Goal: Task Accomplishment & Management: Complete application form

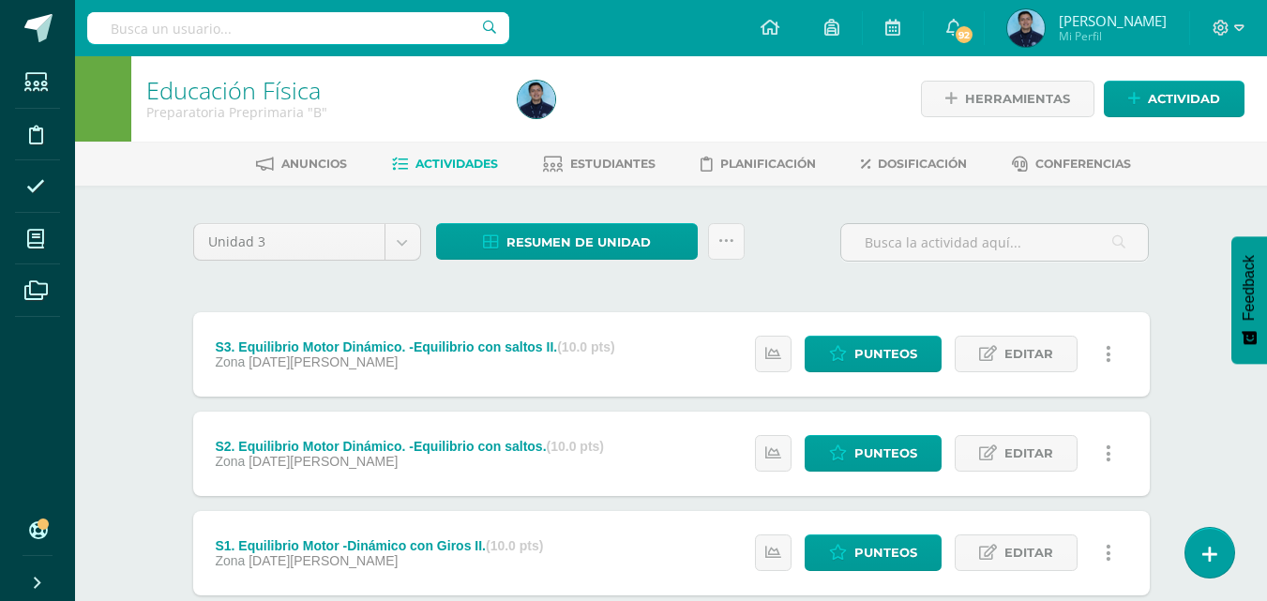
scroll to position [616, 0]
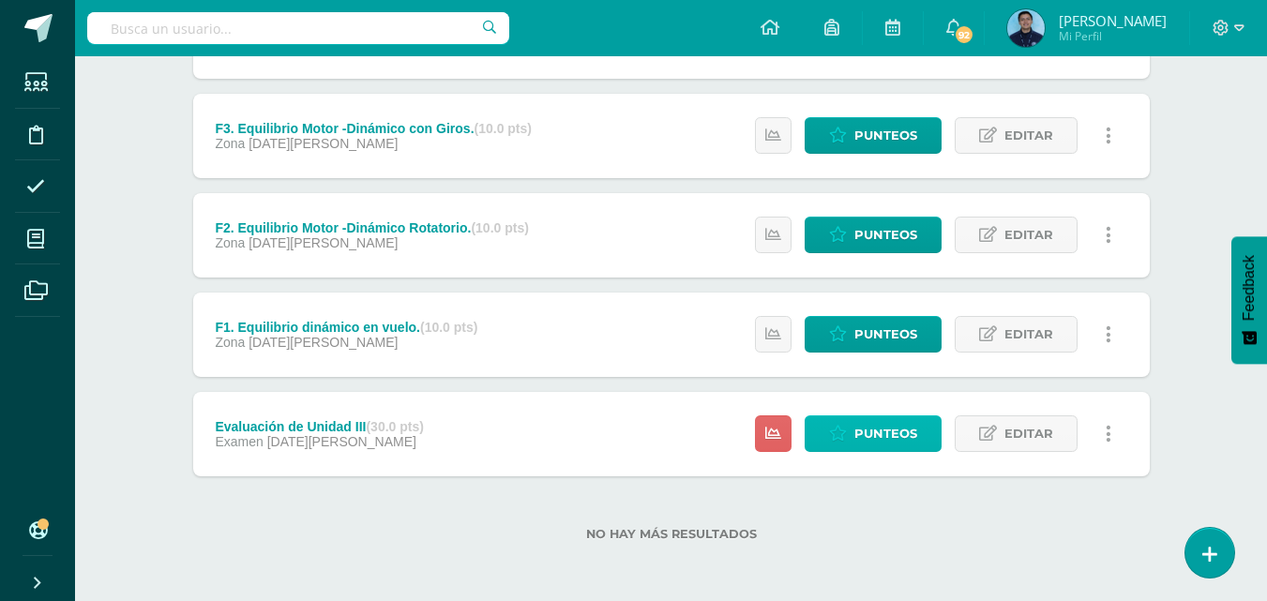
click at [862, 431] on span "Punteos" at bounding box center [886, 434] width 63 height 35
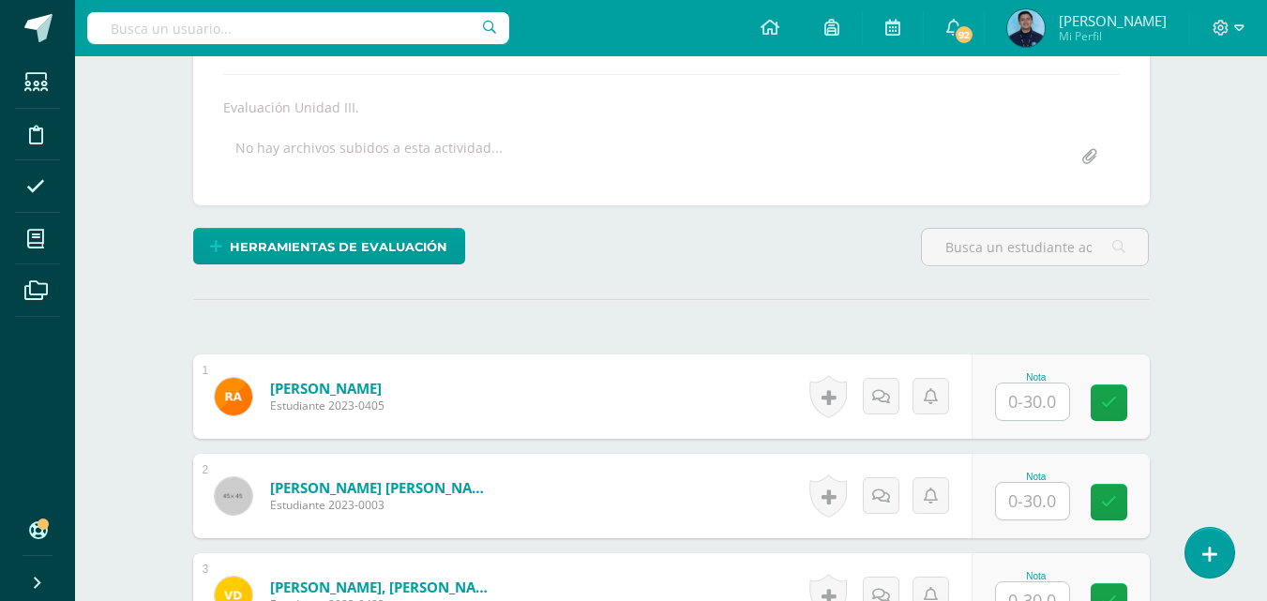
scroll to position [318, 0]
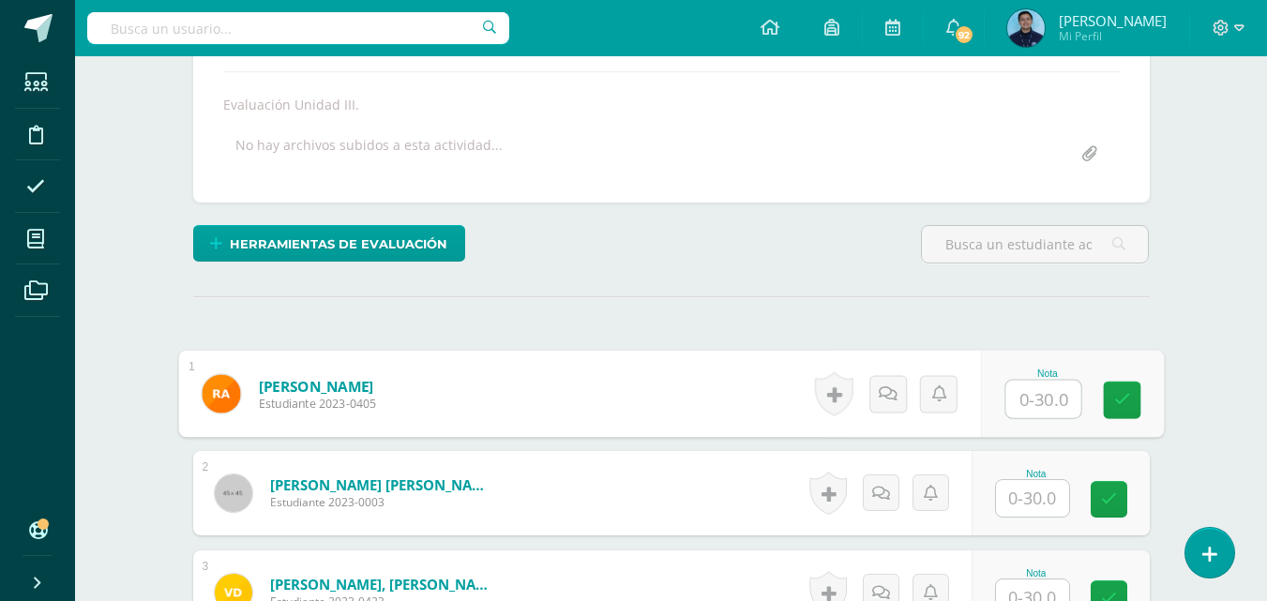
click at [1031, 407] on input "text" at bounding box center [1043, 400] width 75 height 38
type input "20"
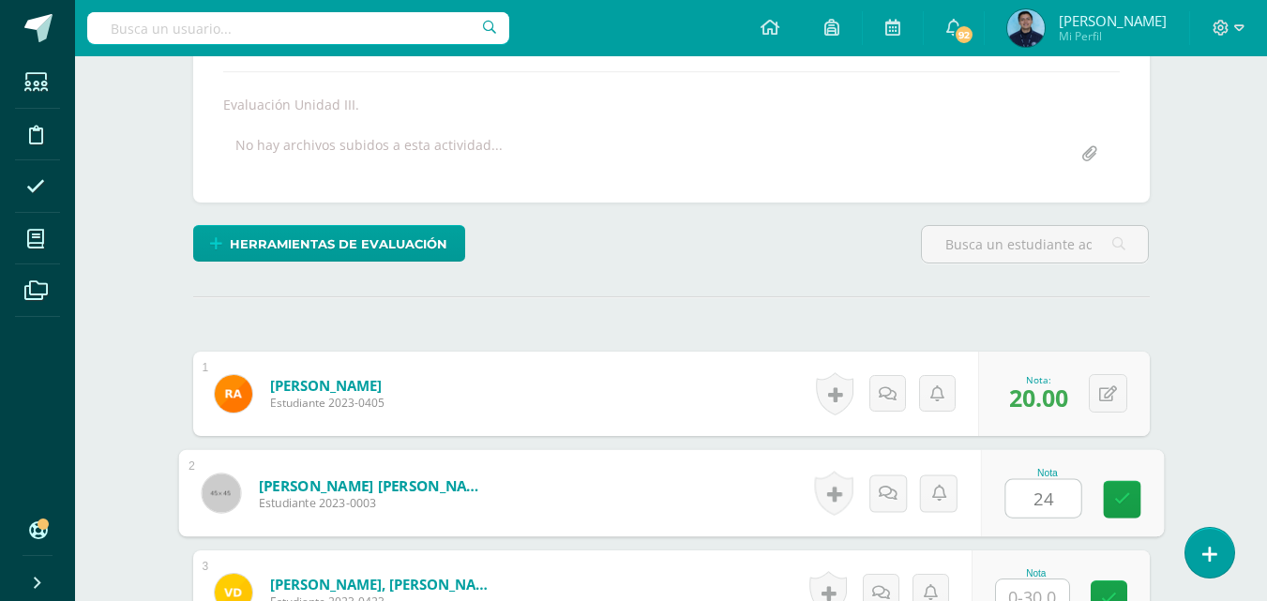
type input "24"
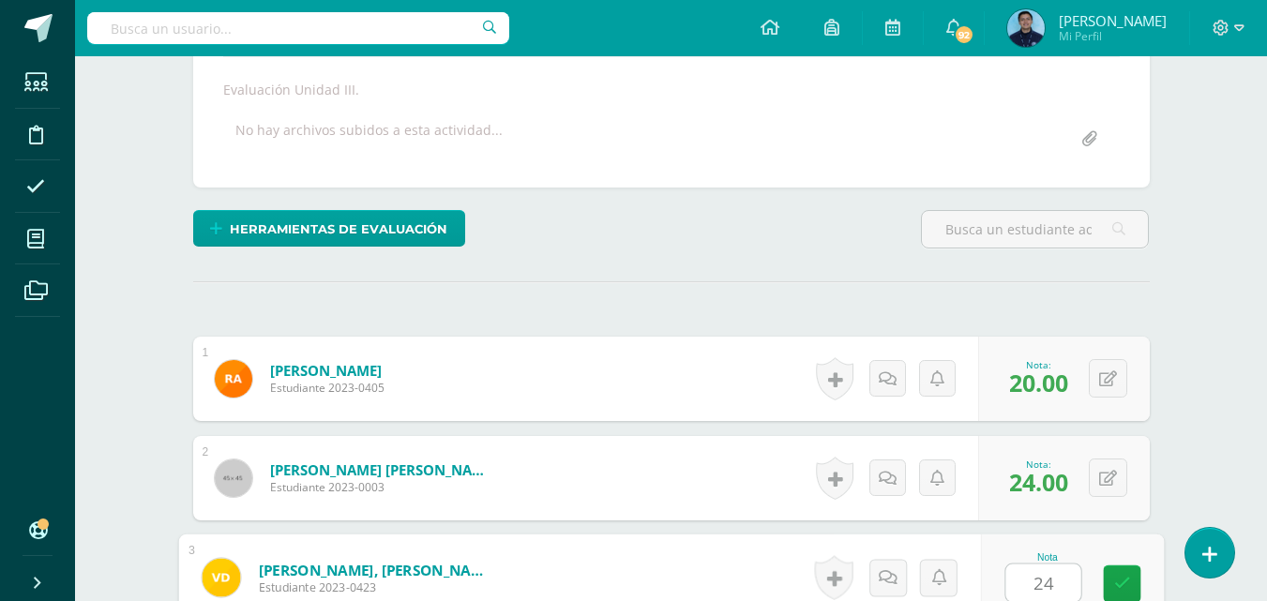
type input "24"
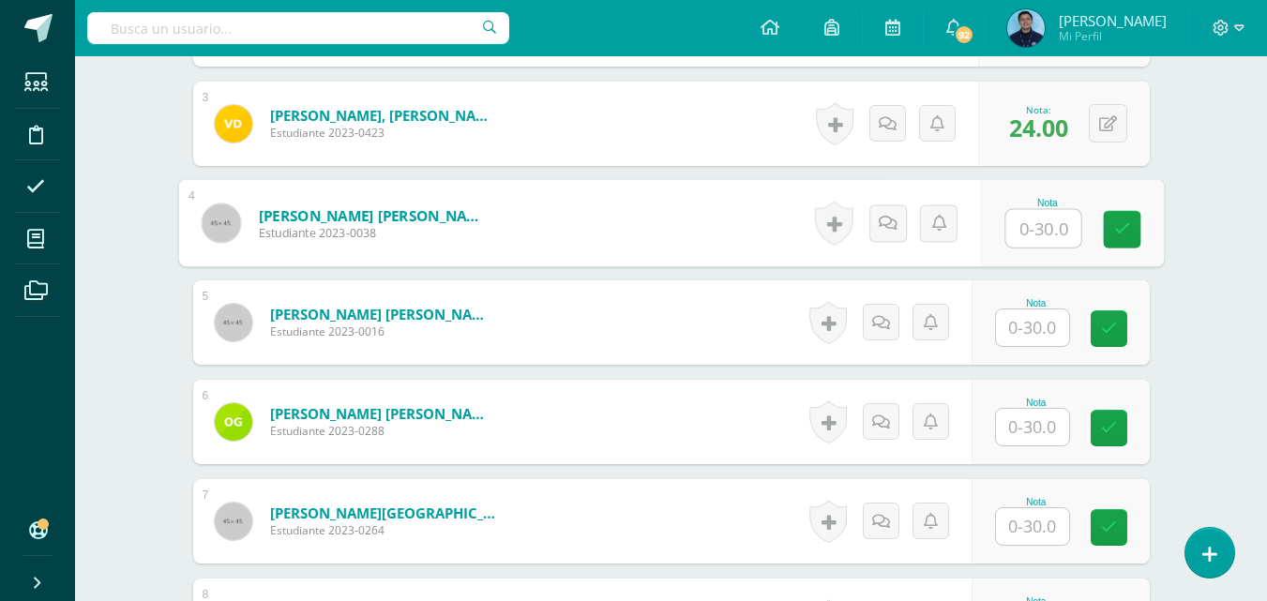
scroll to position [806, 0]
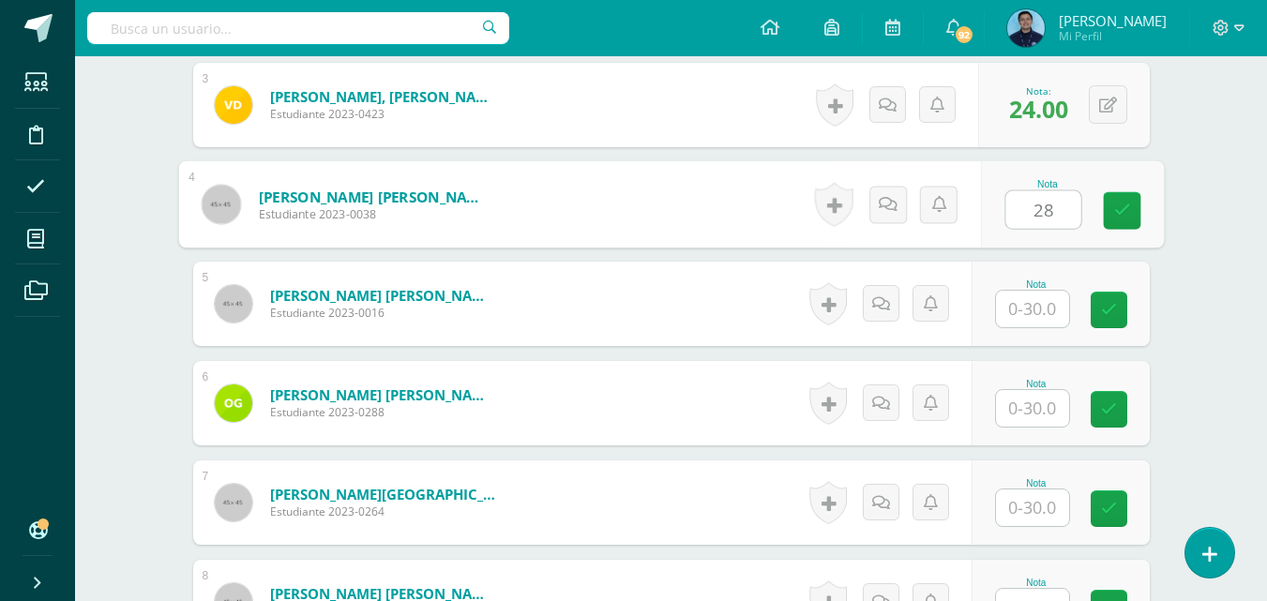
type input "28"
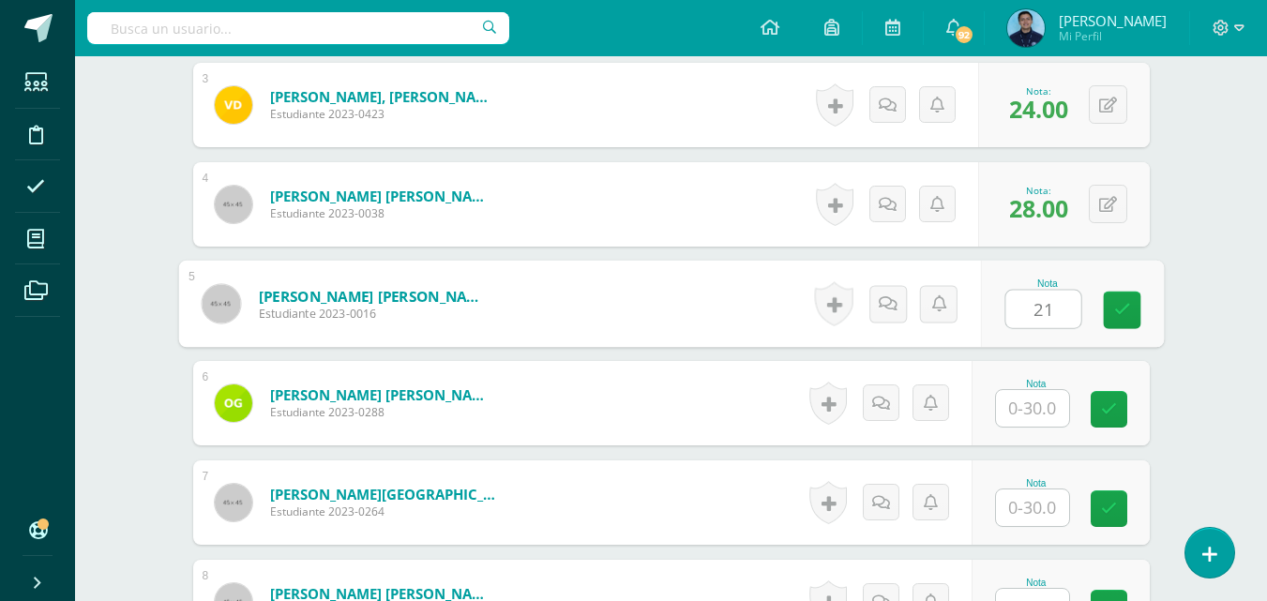
type input "21"
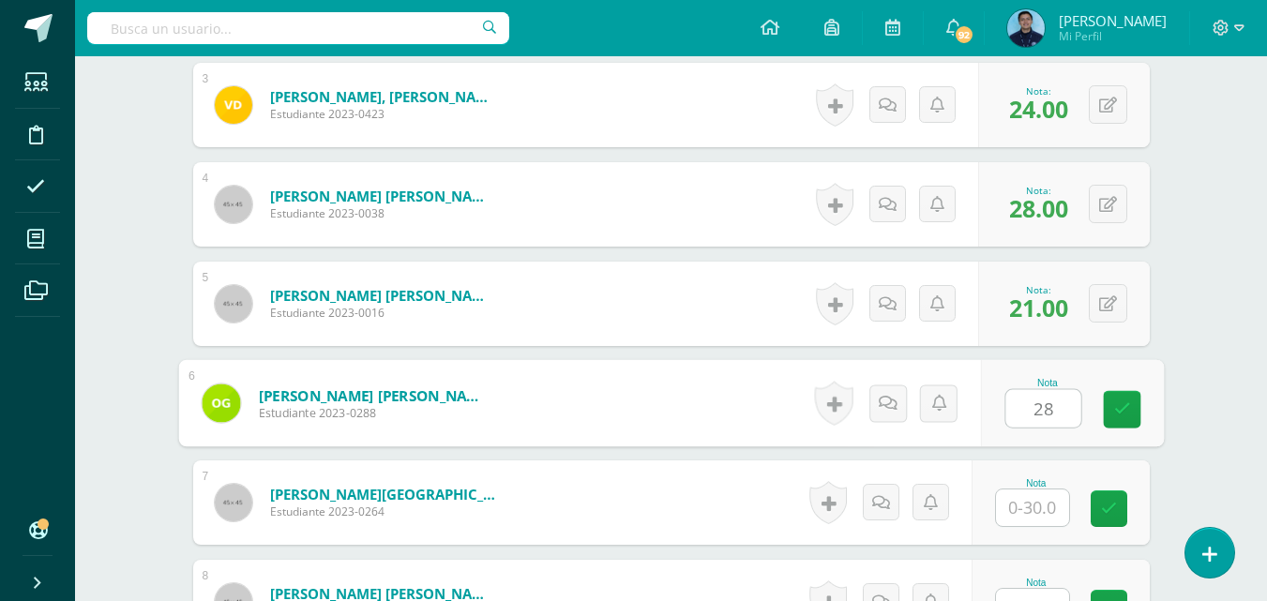
type input "28"
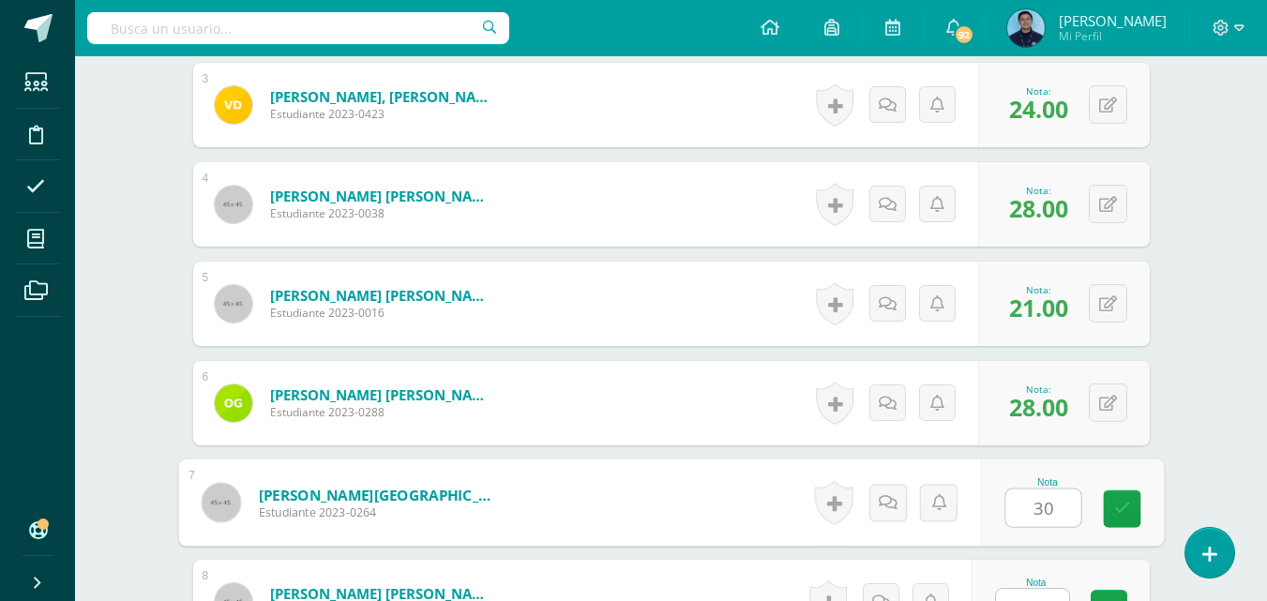
type input "30"
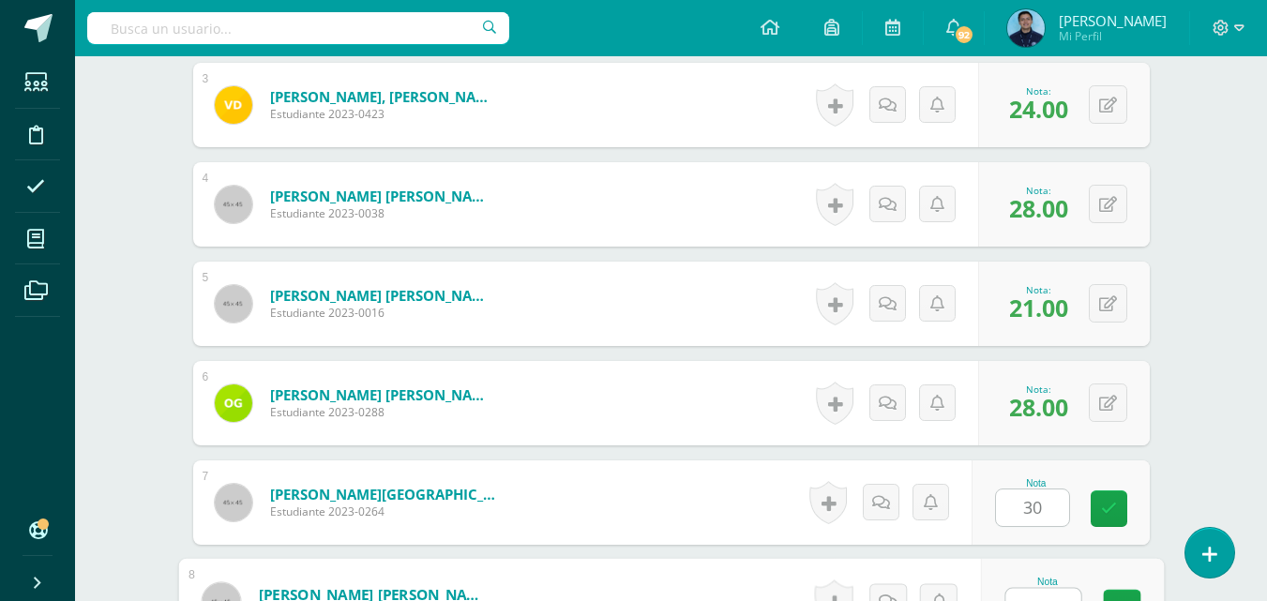
scroll to position [830, 0]
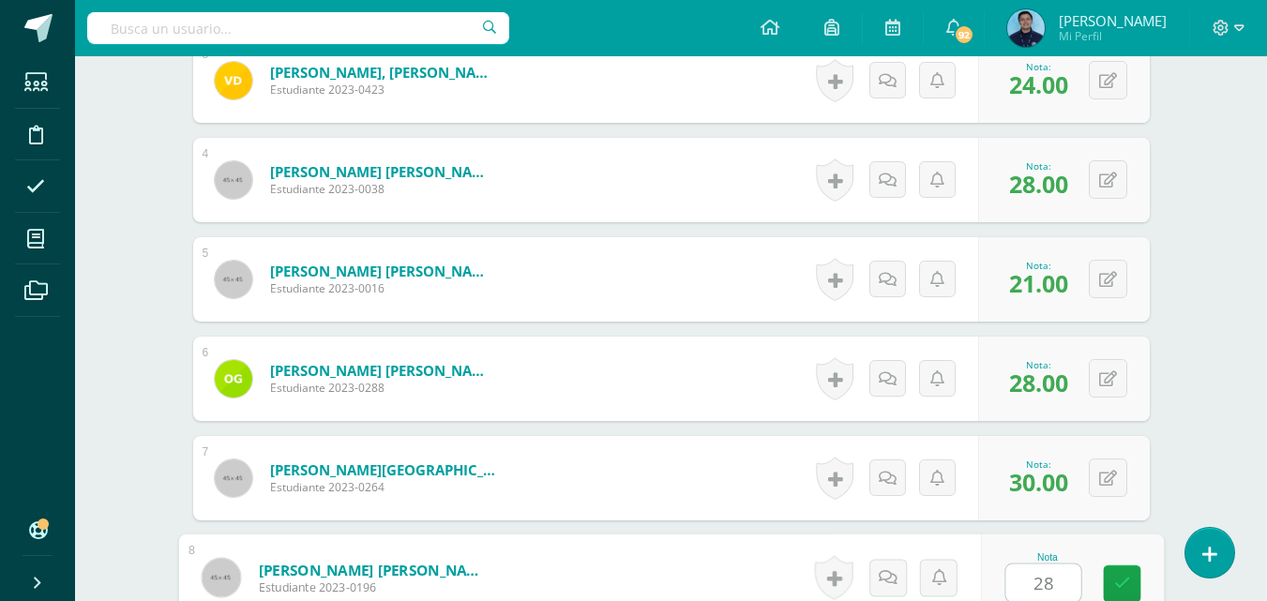
type input "28"
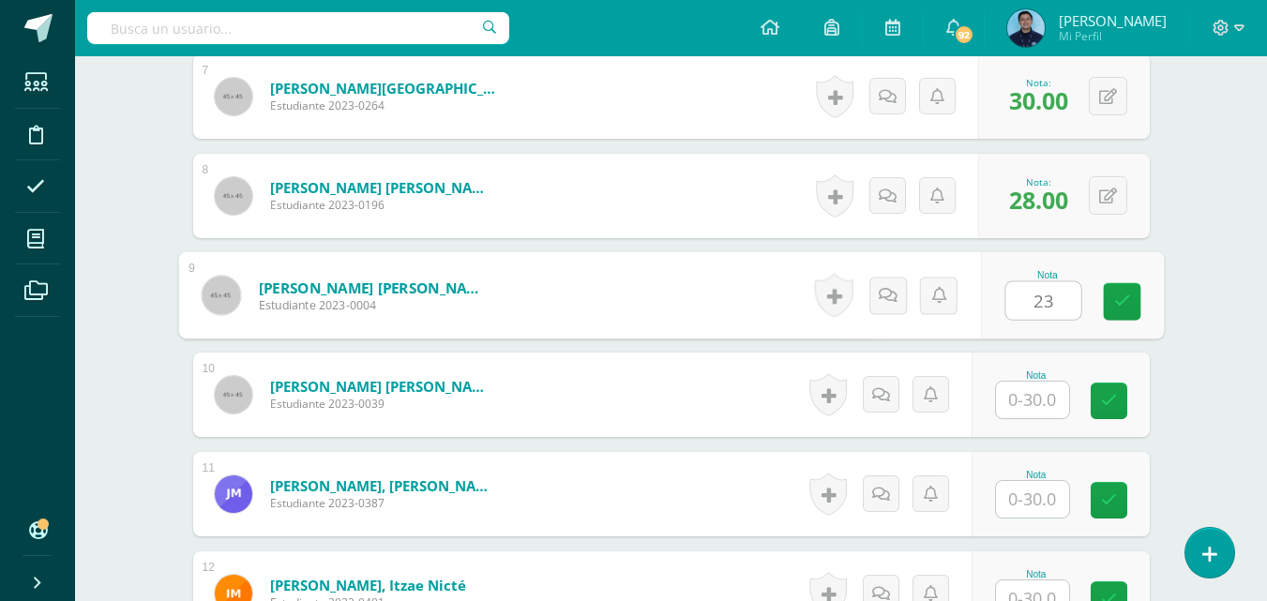
type input "23"
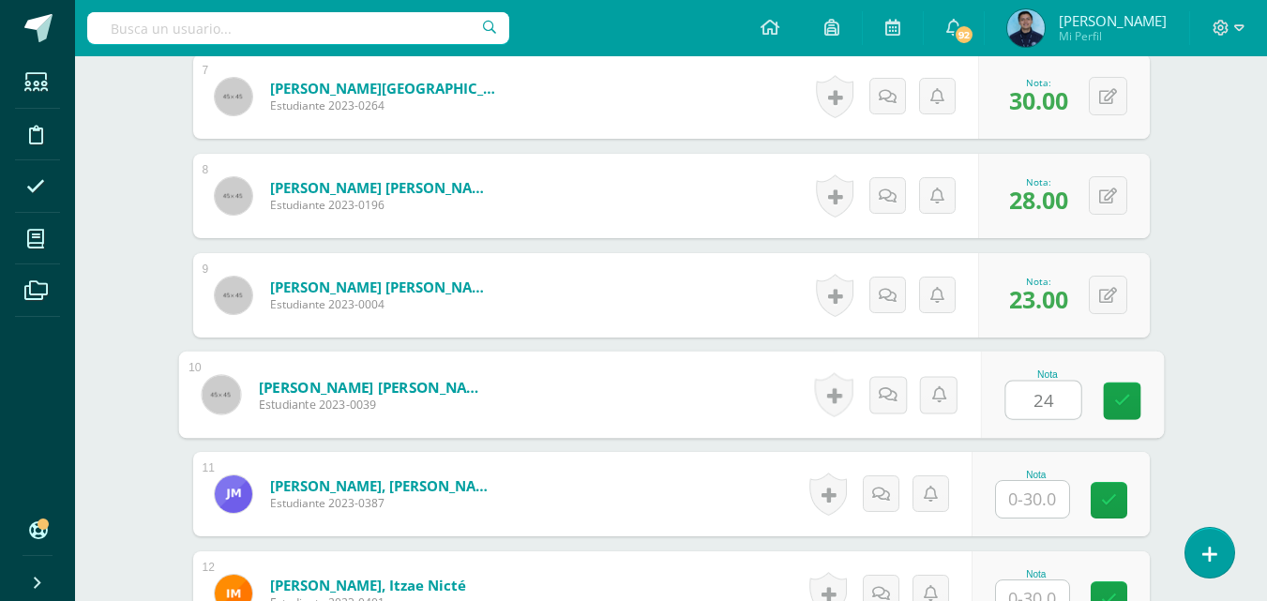
type input "24"
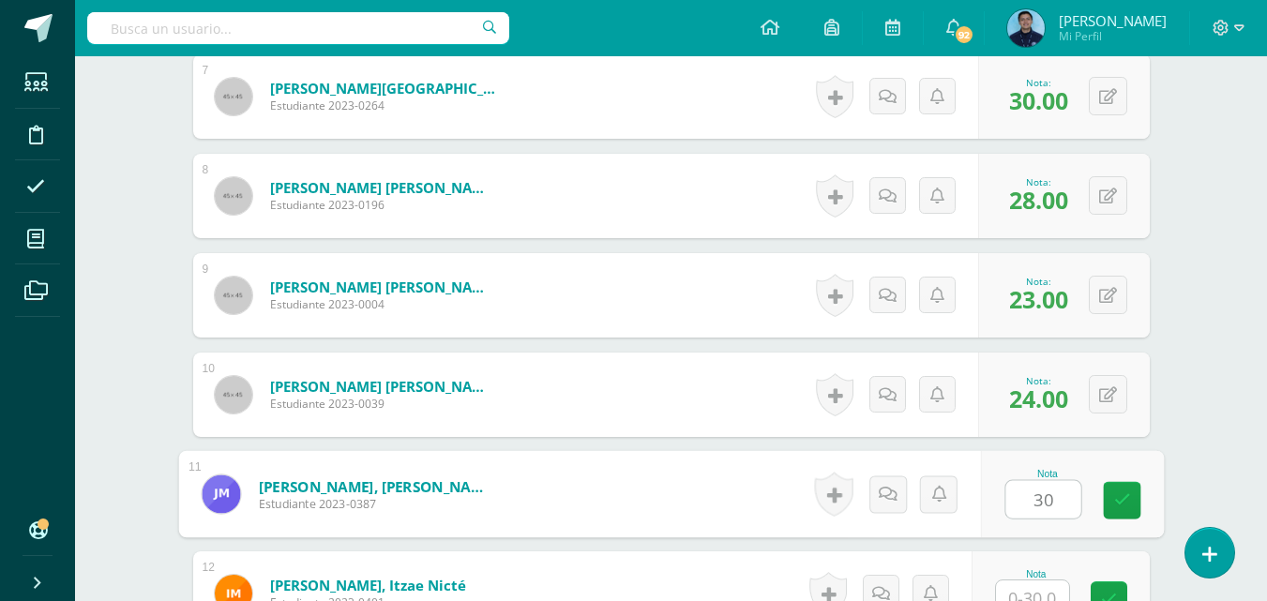
type input "30"
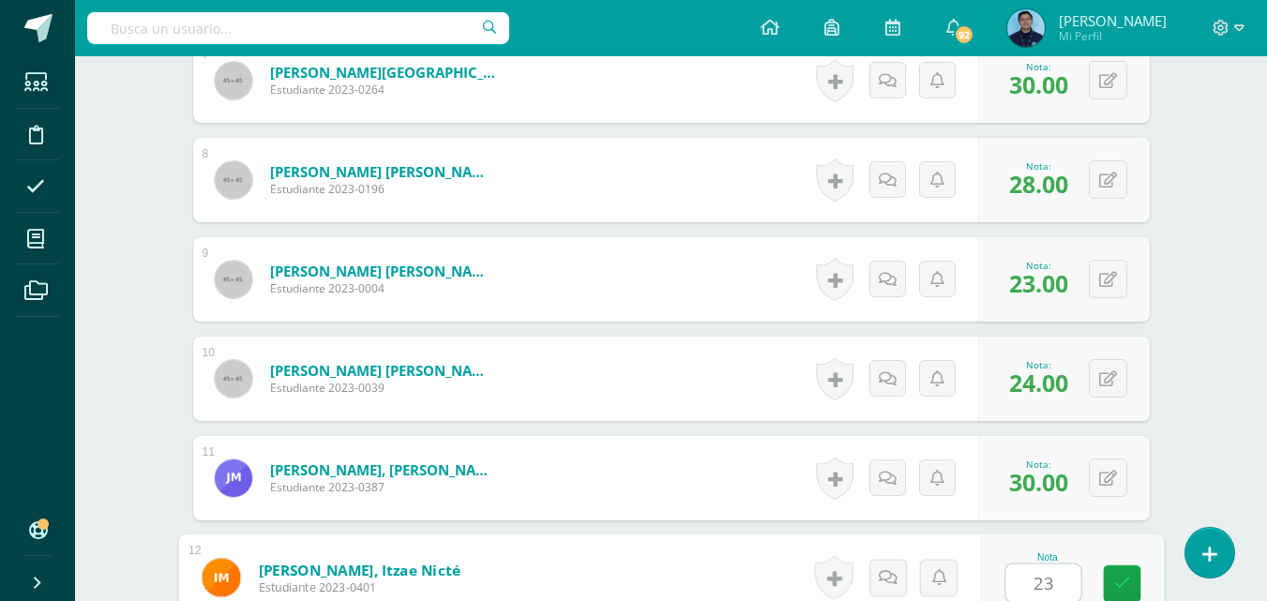
type input "23"
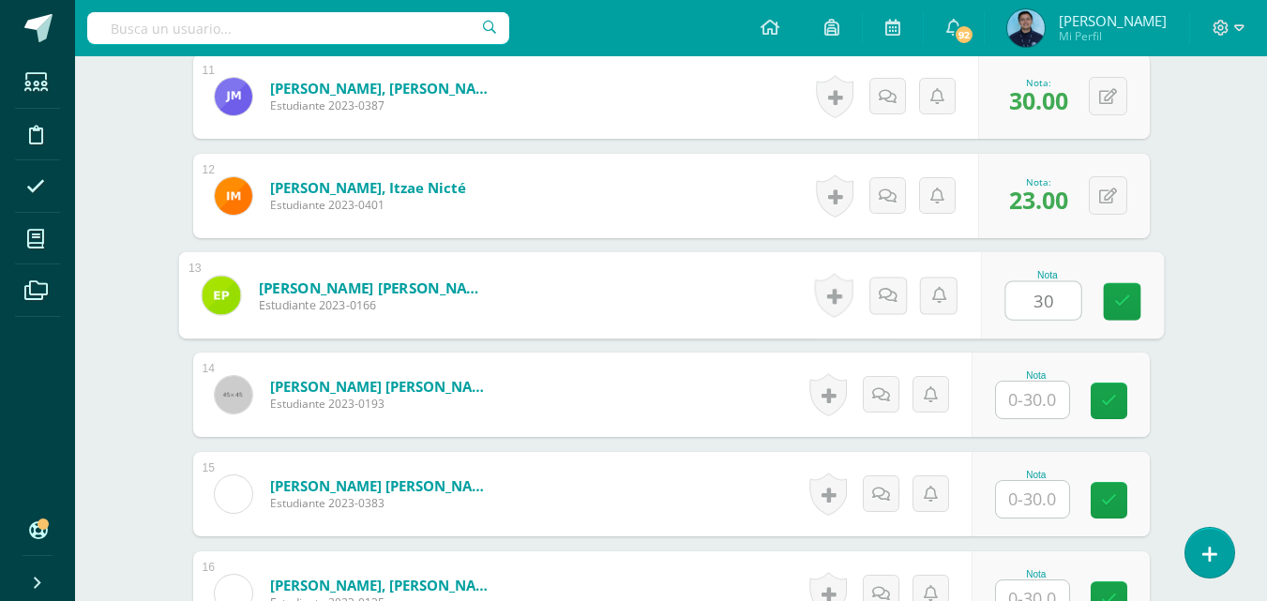
type input "30"
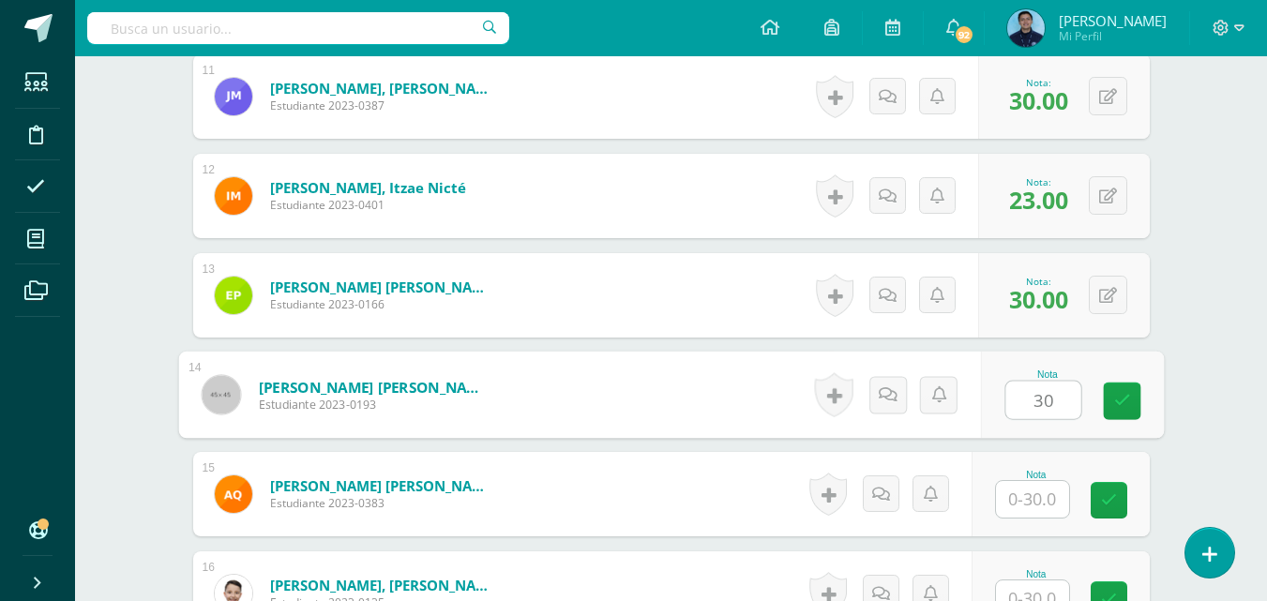
type input "30"
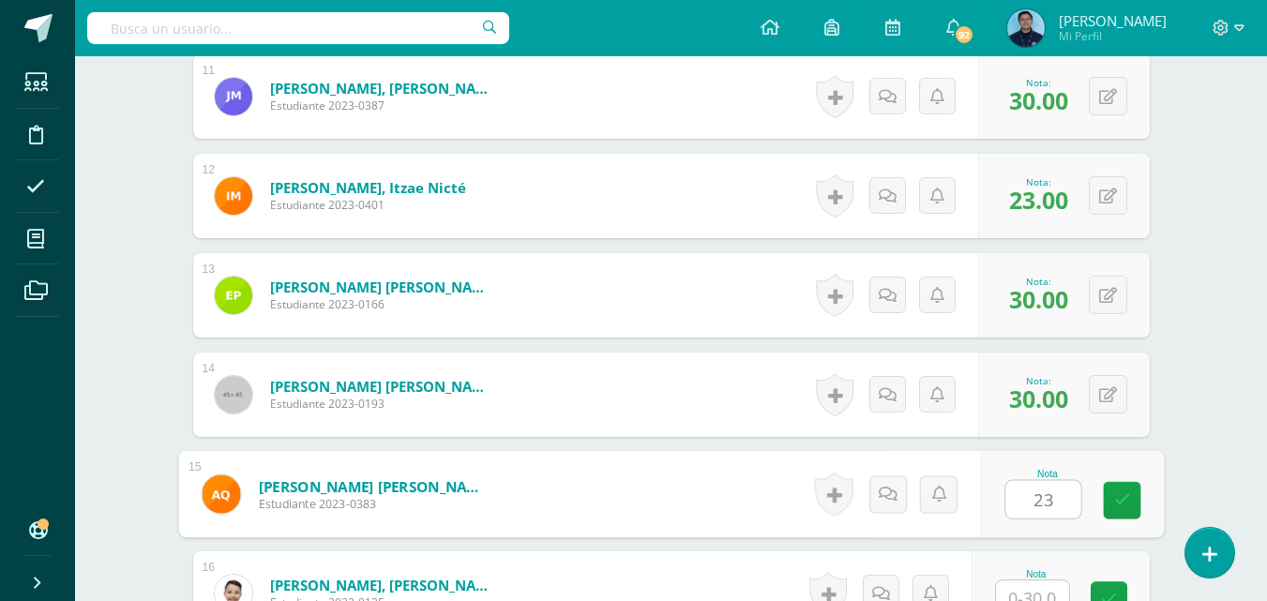
type input "23"
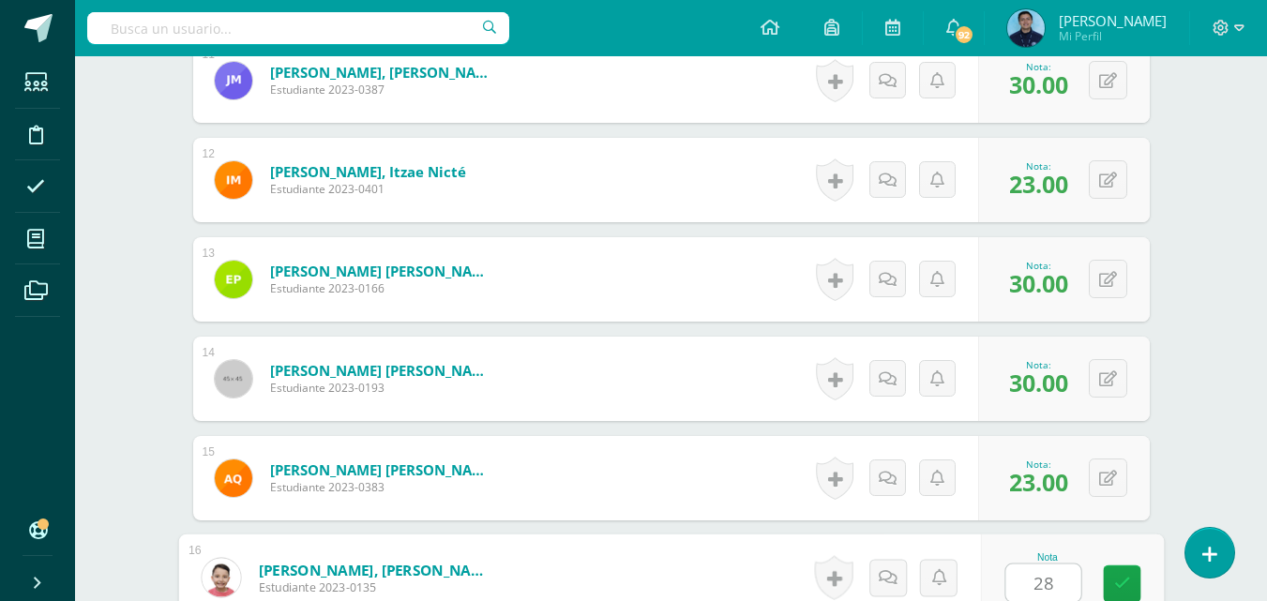
type input "28"
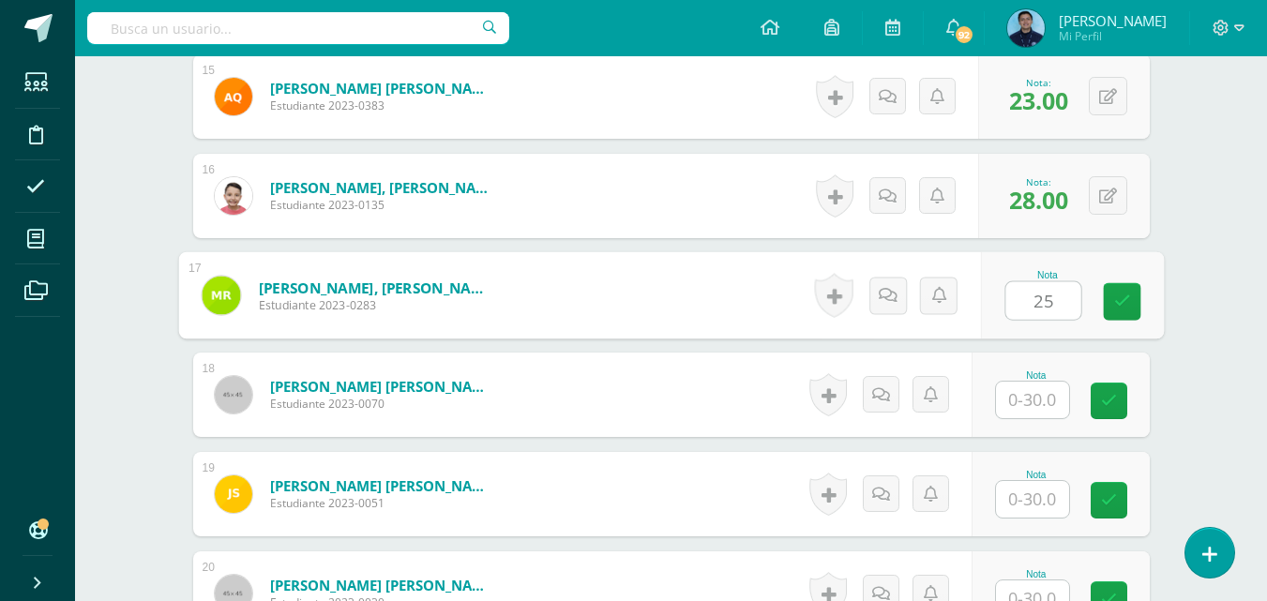
type input "25"
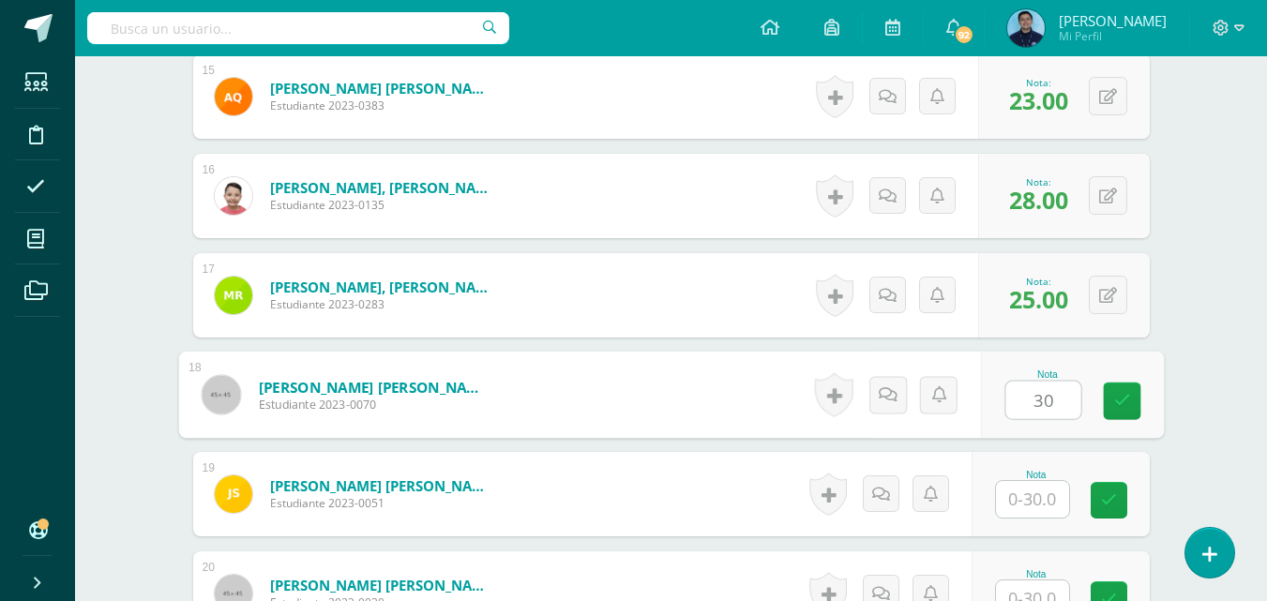
type input "30"
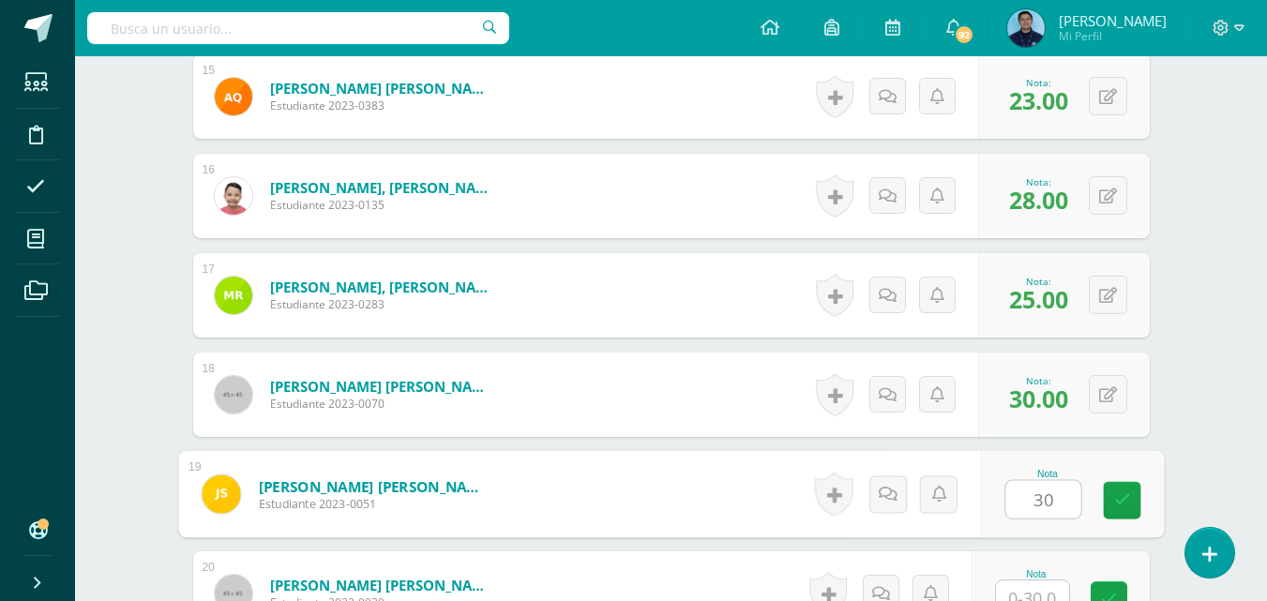
type input "30"
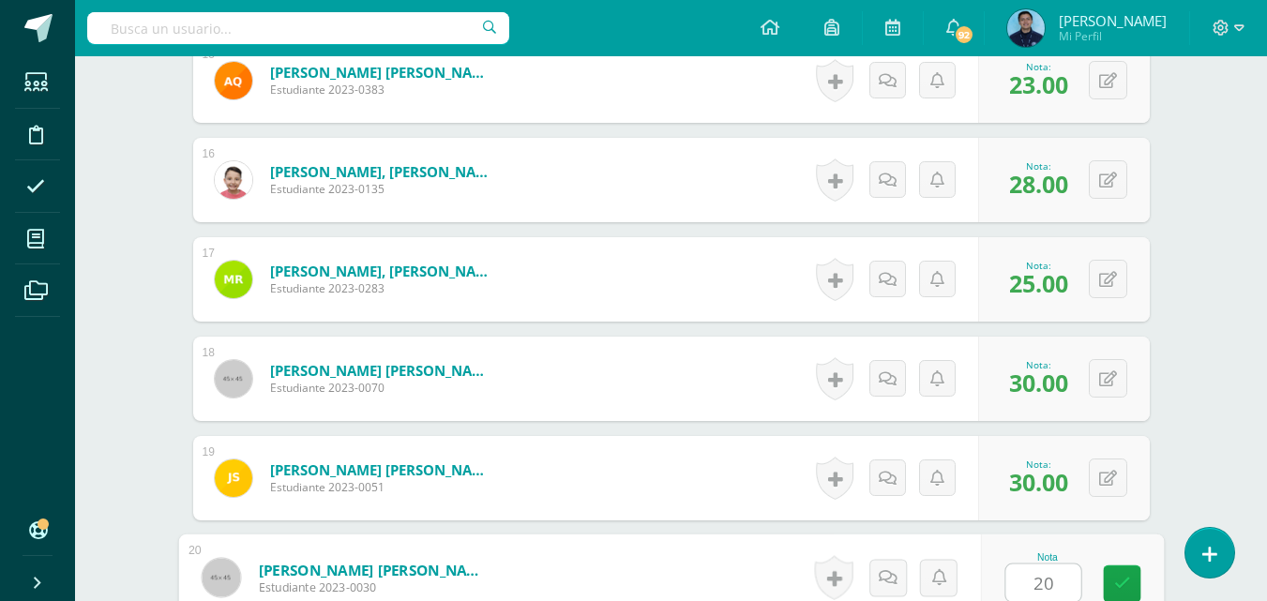
type input "20"
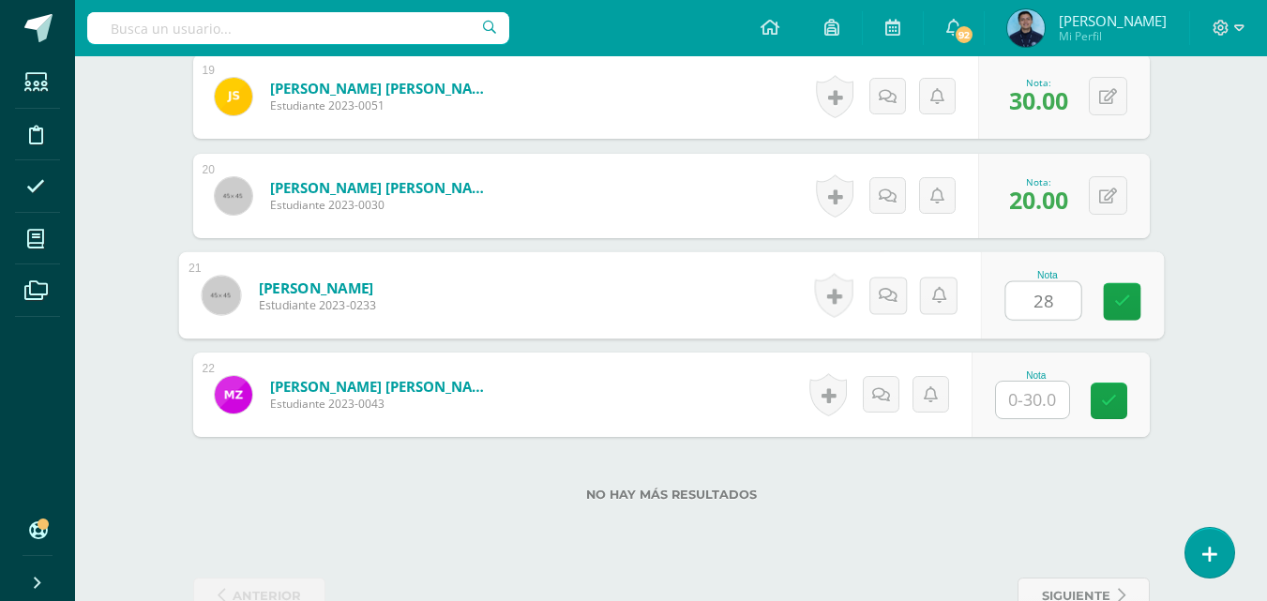
type input "28"
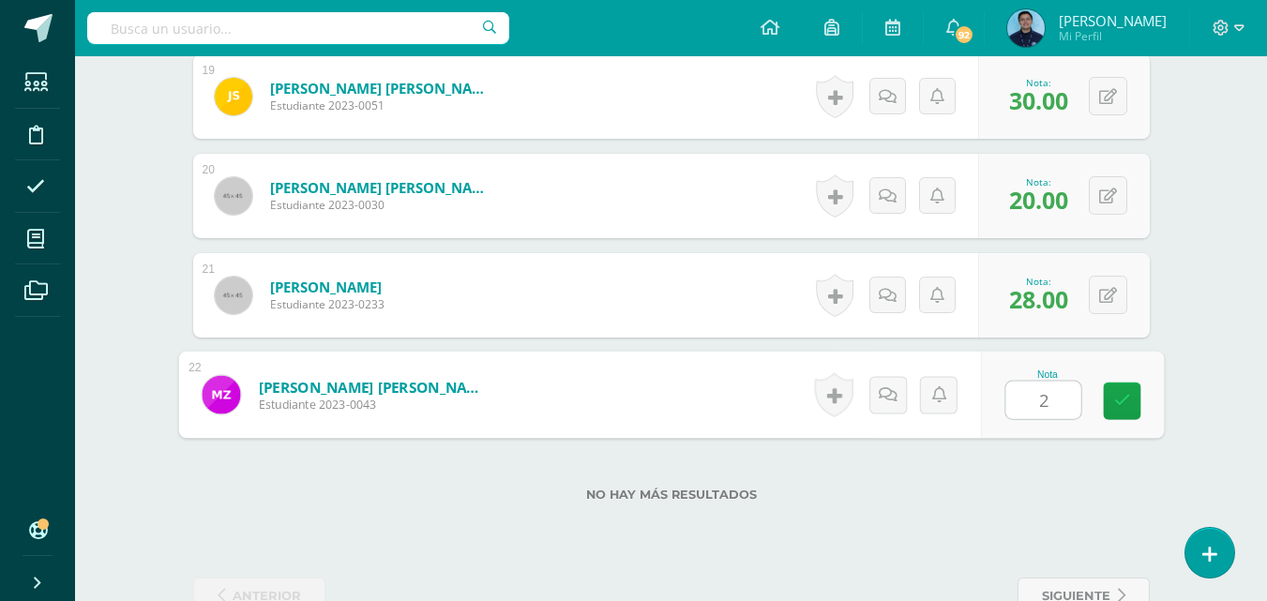
type input "28"
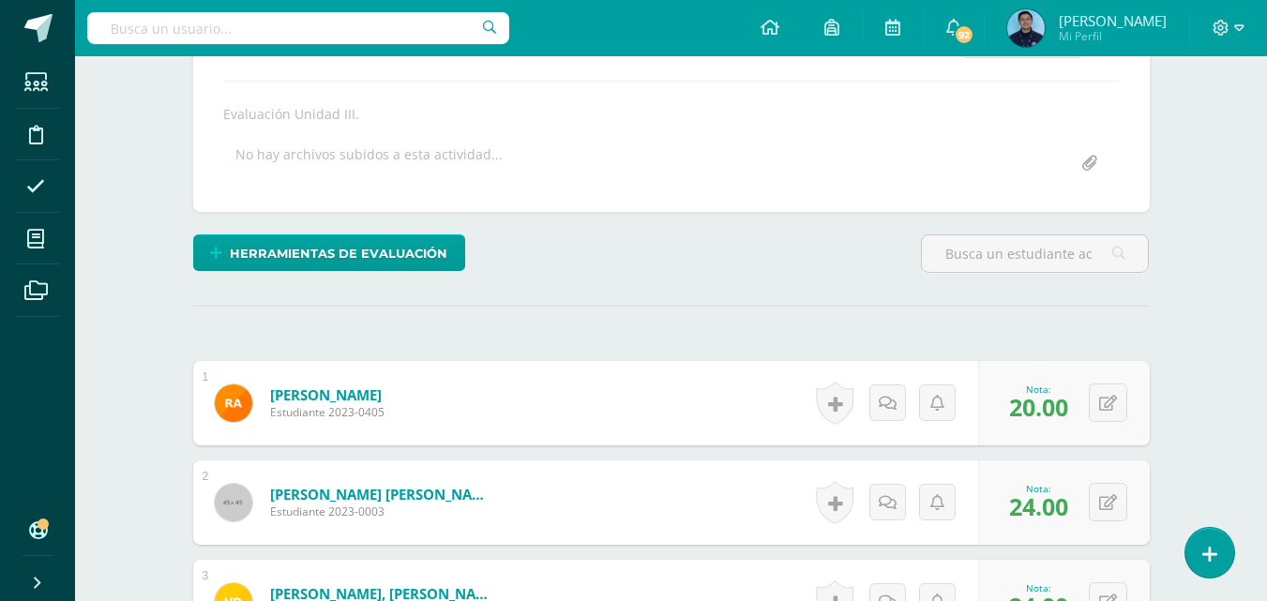
scroll to position [0, 0]
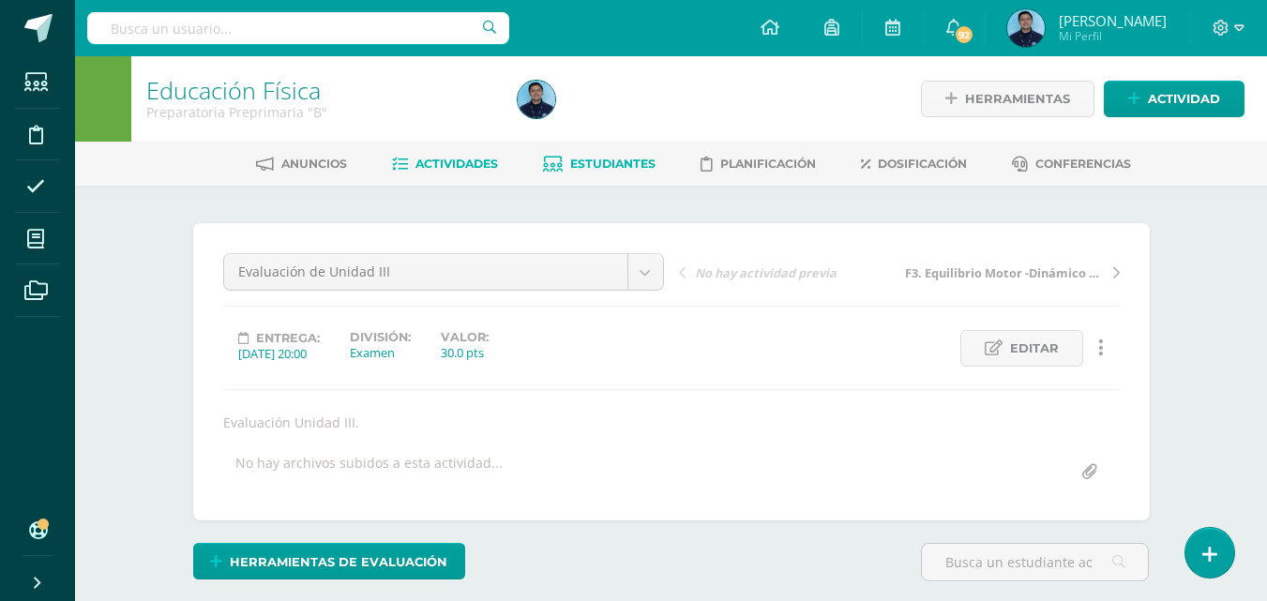
click at [626, 163] on span "Estudiantes" at bounding box center [612, 164] width 85 height 14
